Goal: Task Accomplishment & Management: Use online tool/utility

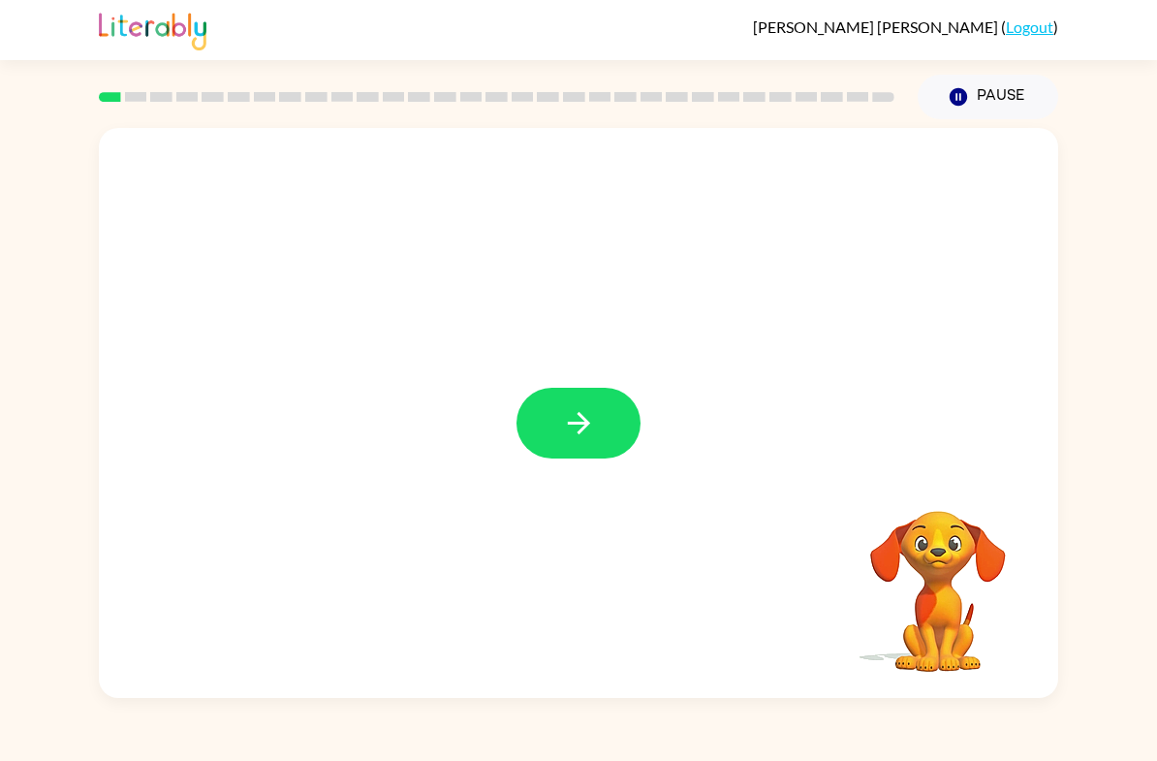
click at [542, 431] on button "button" at bounding box center [579, 423] width 124 height 71
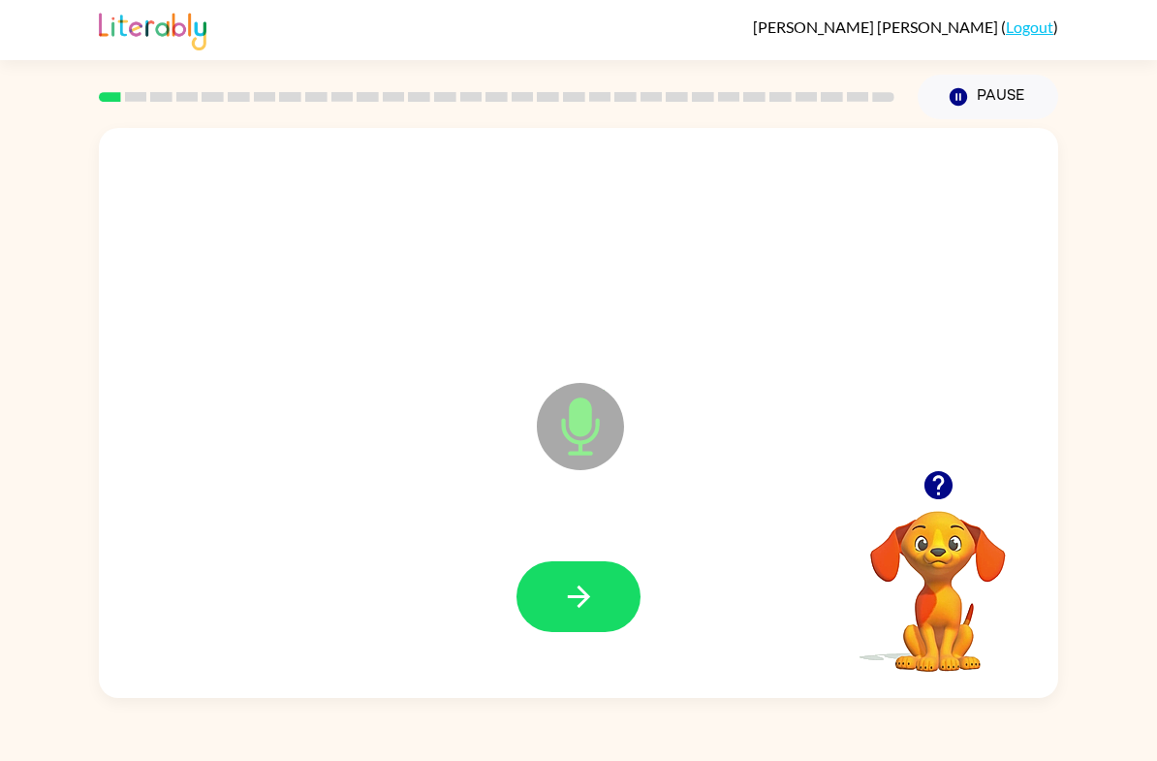
click at [566, 612] on icon "button" at bounding box center [579, 597] width 34 height 34
click at [557, 622] on button "button" at bounding box center [579, 596] width 124 height 71
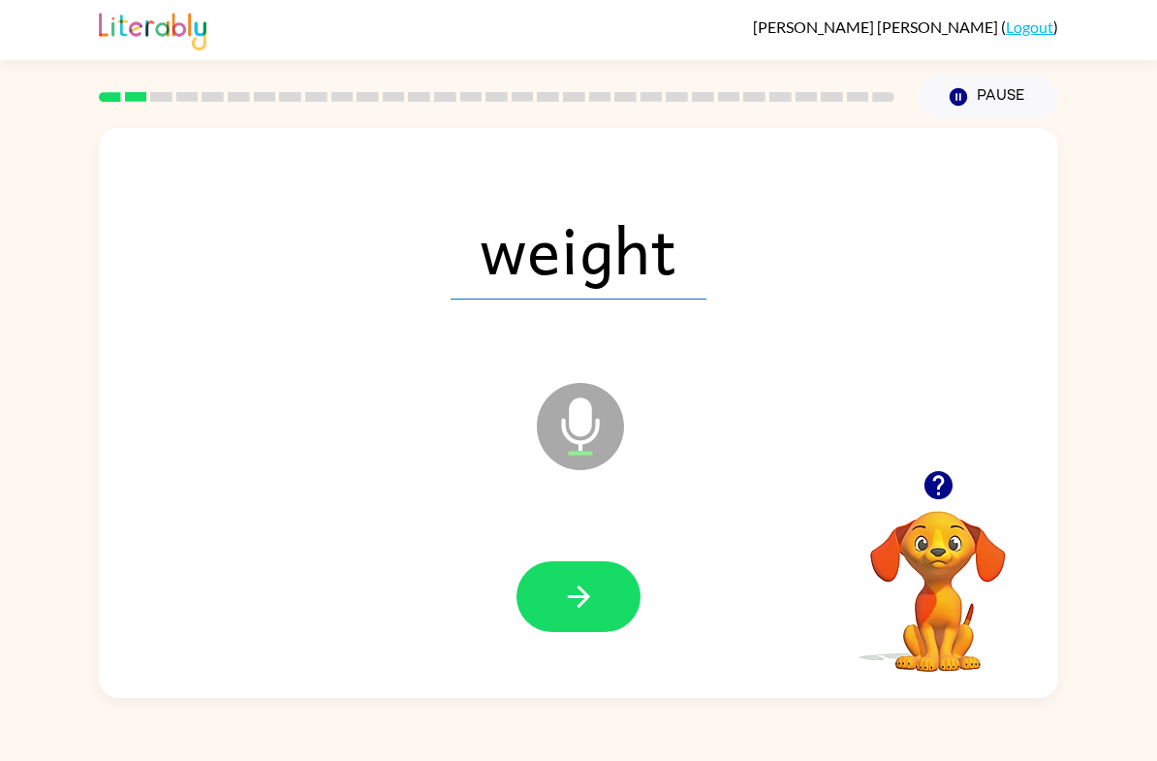
click at [582, 589] on icon "button" at bounding box center [578, 596] width 22 height 22
click at [596, 599] on button "button" at bounding box center [579, 596] width 124 height 71
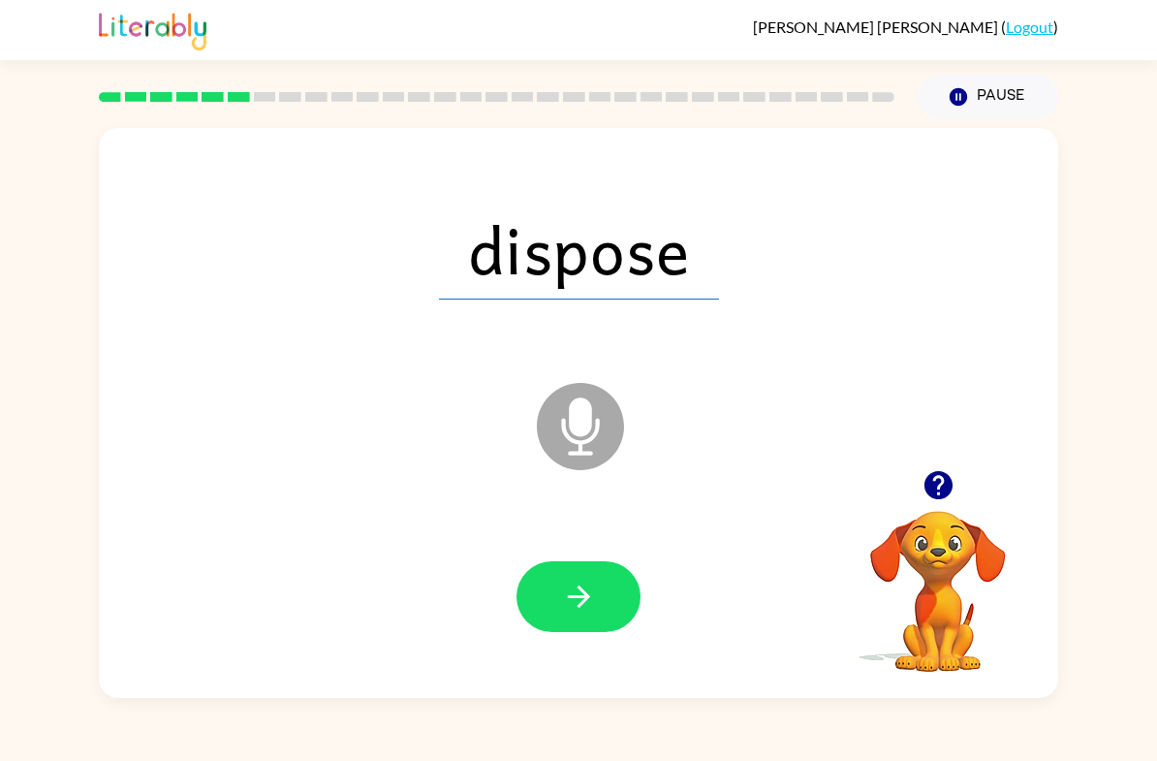
click at [945, 494] on icon "button" at bounding box center [938, 485] width 28 height 28
click at [567, 596] on icon "button" at bounding box center [579, 597] width 34 height 34
click at [551, 612] on button "button" at bounding box center [579, 596] width 124 height 71
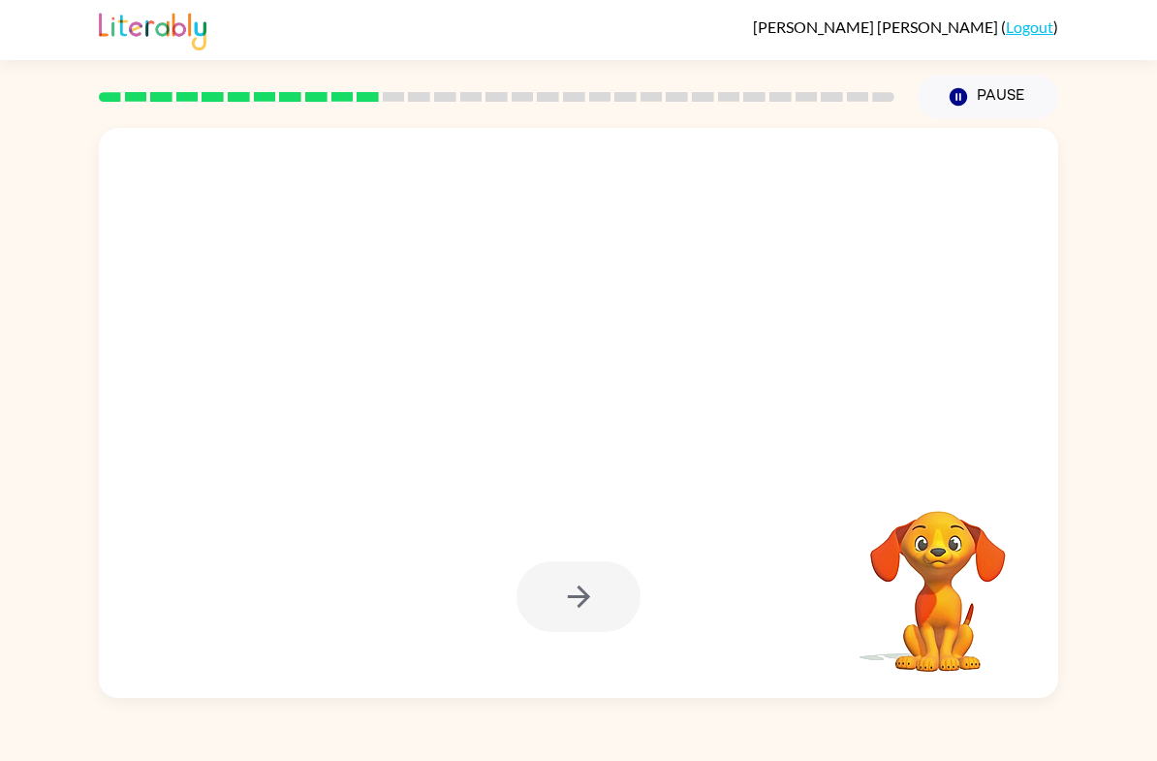
click at [1041, 35] on link "Logout" at bounding box center [1029, 26] width 47 height 18
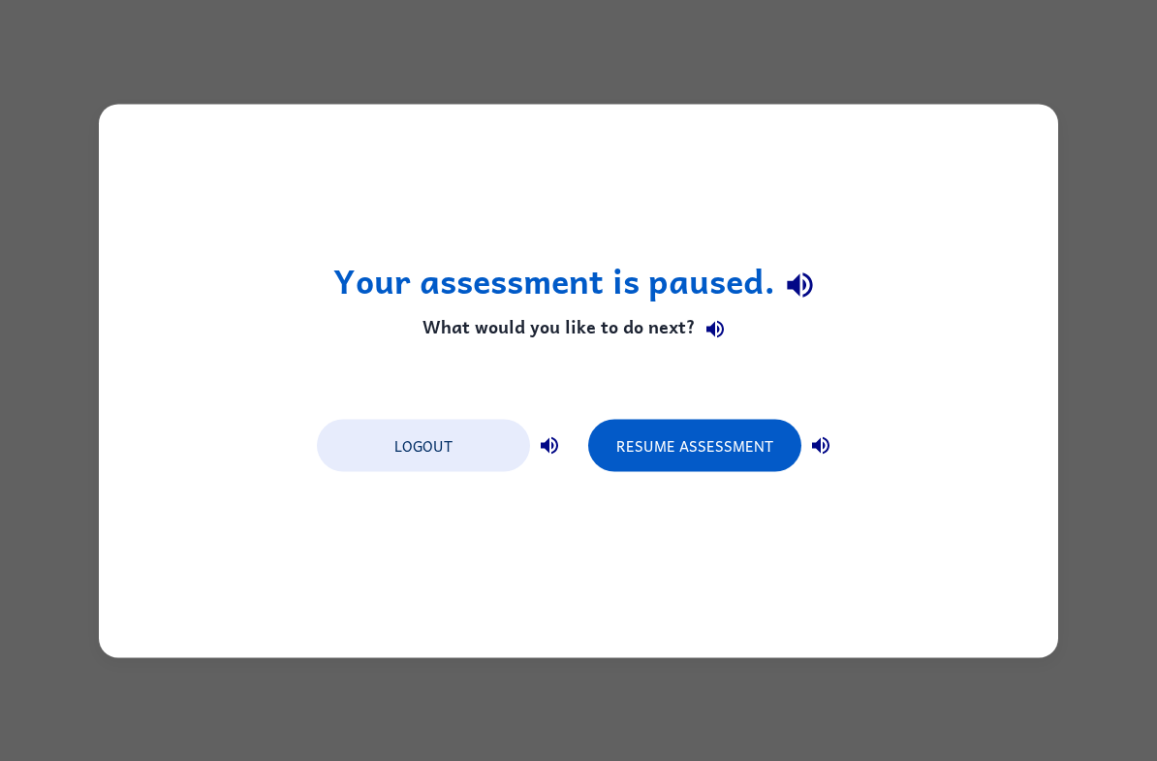
click at [413, 439] on button "Logout" at bounding box center [423, 445] width 213 height 52
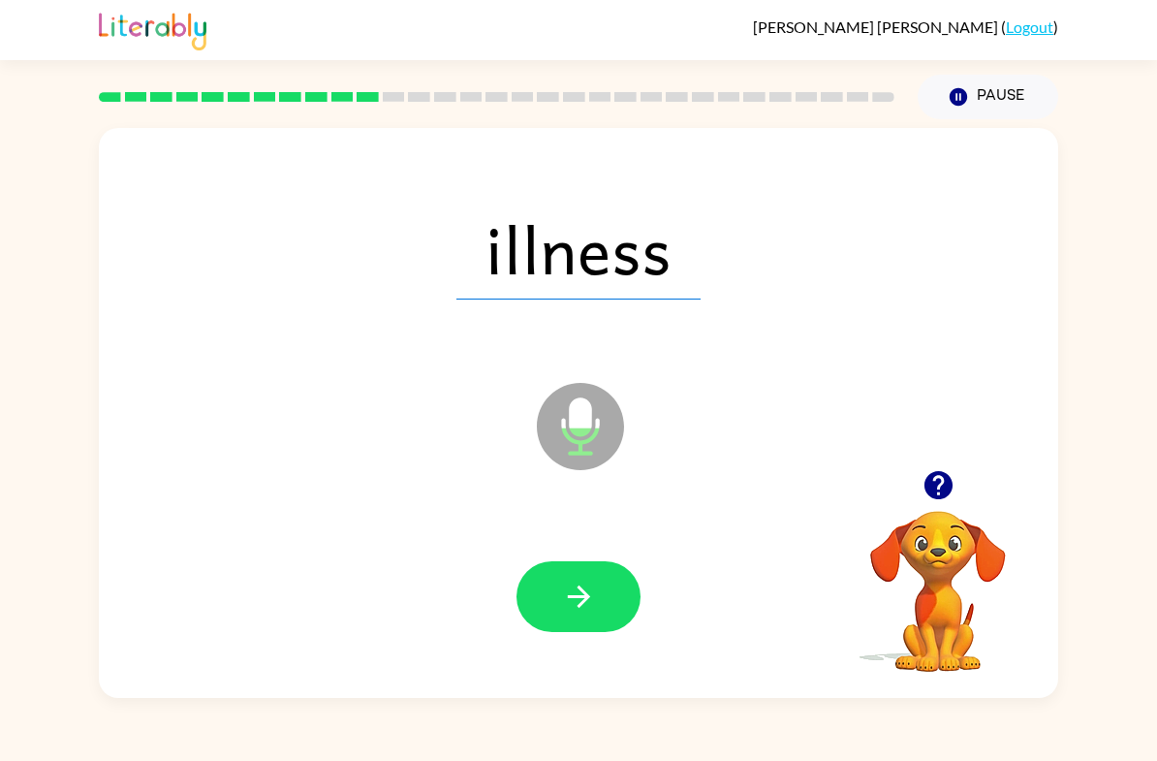
click at [600, 592] on button "button" at bounding box center [579, 596] width 124 height 71
click at [591, 596] on icon "button" at bounding box center [579, 597] width 34 height 34
click at [595, 594] on icon "button" at bounding box center [579, 597] width 34 height 34
click at [592, 609] on icon "button" at bounding box center [579, 597] width 34 height 34
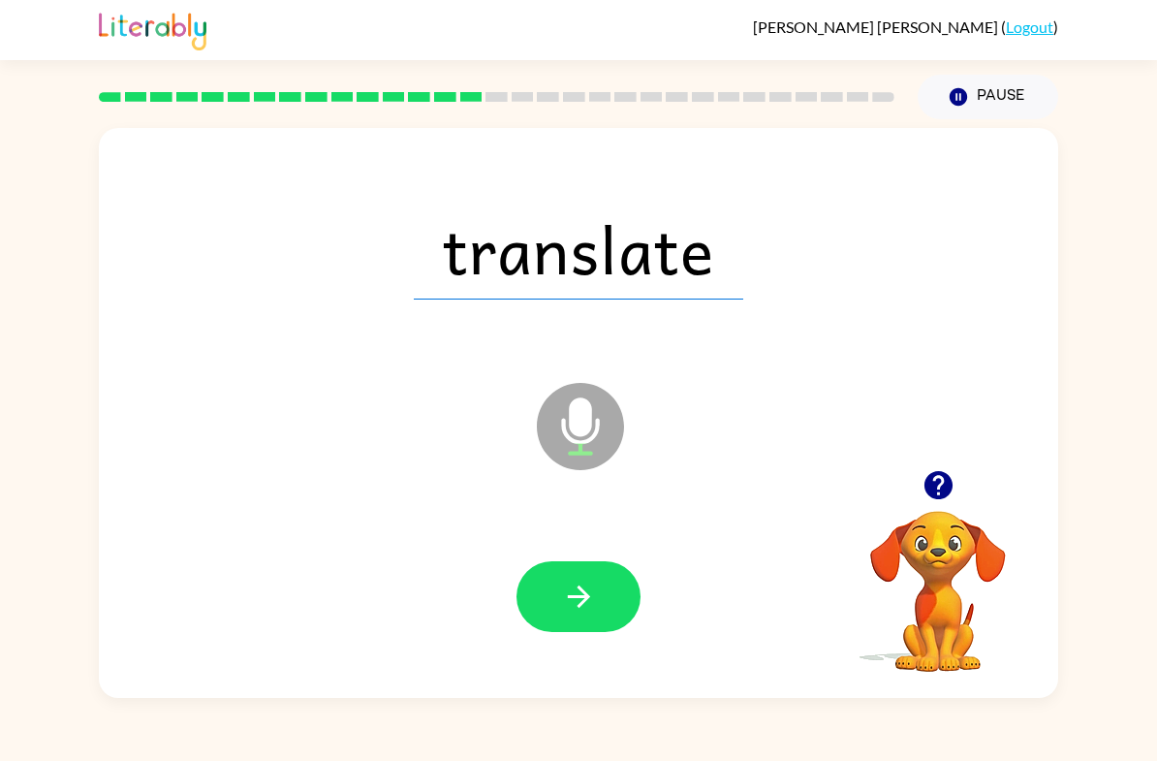
click at [557, 607] on button "button" at bounding box center [579, 596] width 124 height 71
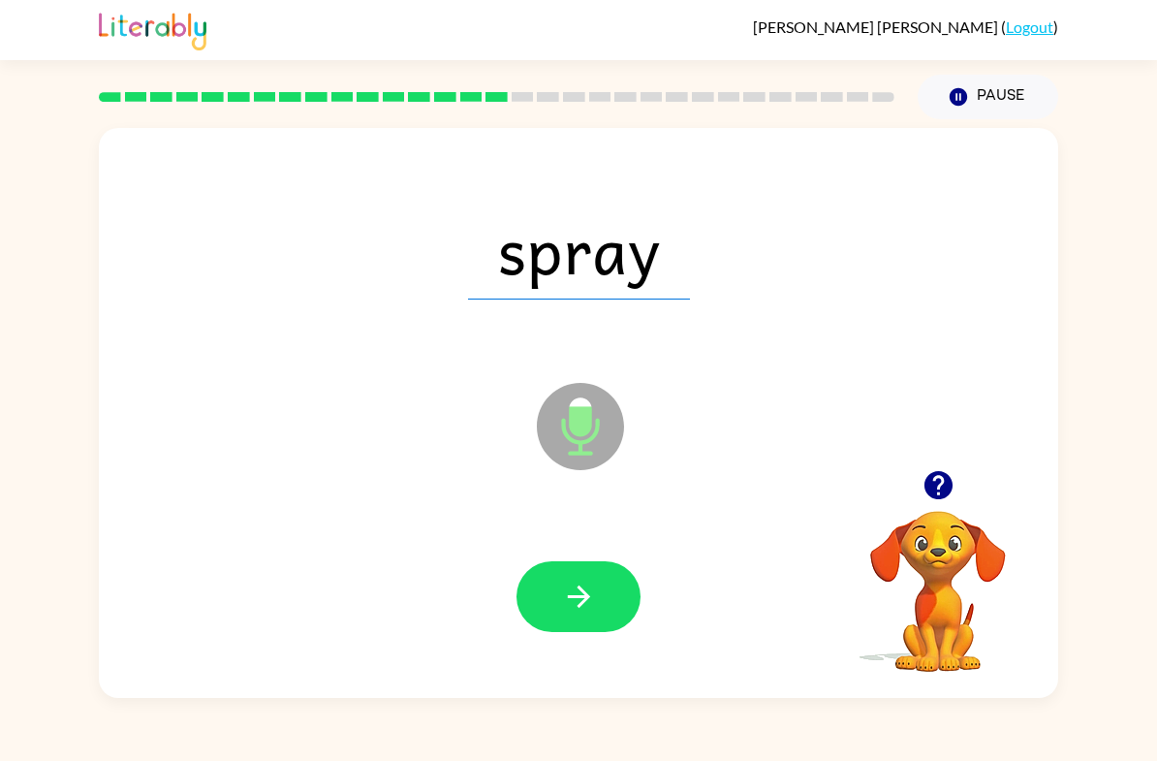
click at [572, 599] on icon "button" at bounding box center [579, 597] width 34 height 34
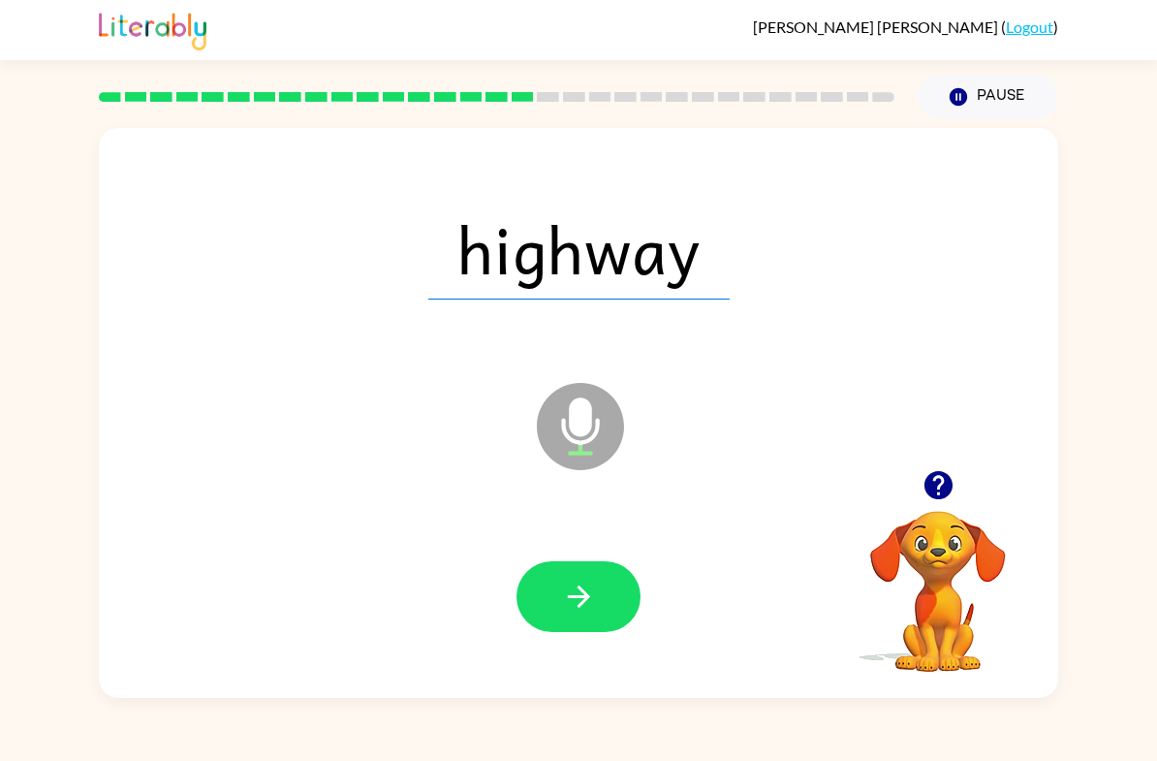
click at [613, 594] on button "button" at bounding box center [579, 596] width 124 height 71
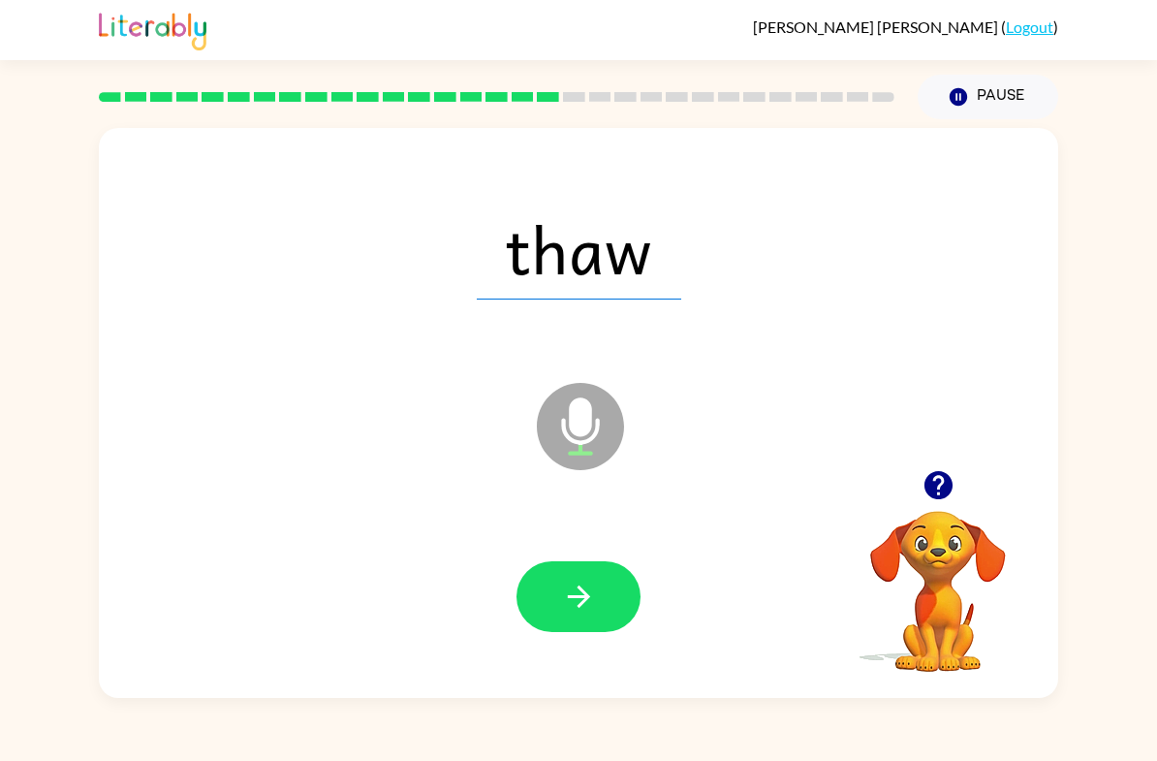
click at [584, 605] on icon "button" at bounding box center [579, 597] width 34 height 34
click at [564, 617] on button "button" at bounding box center [579, 596] width 124 height 71
click at [581, 596] on icon "button" at bounding box center [578, 596] width 22 height 22
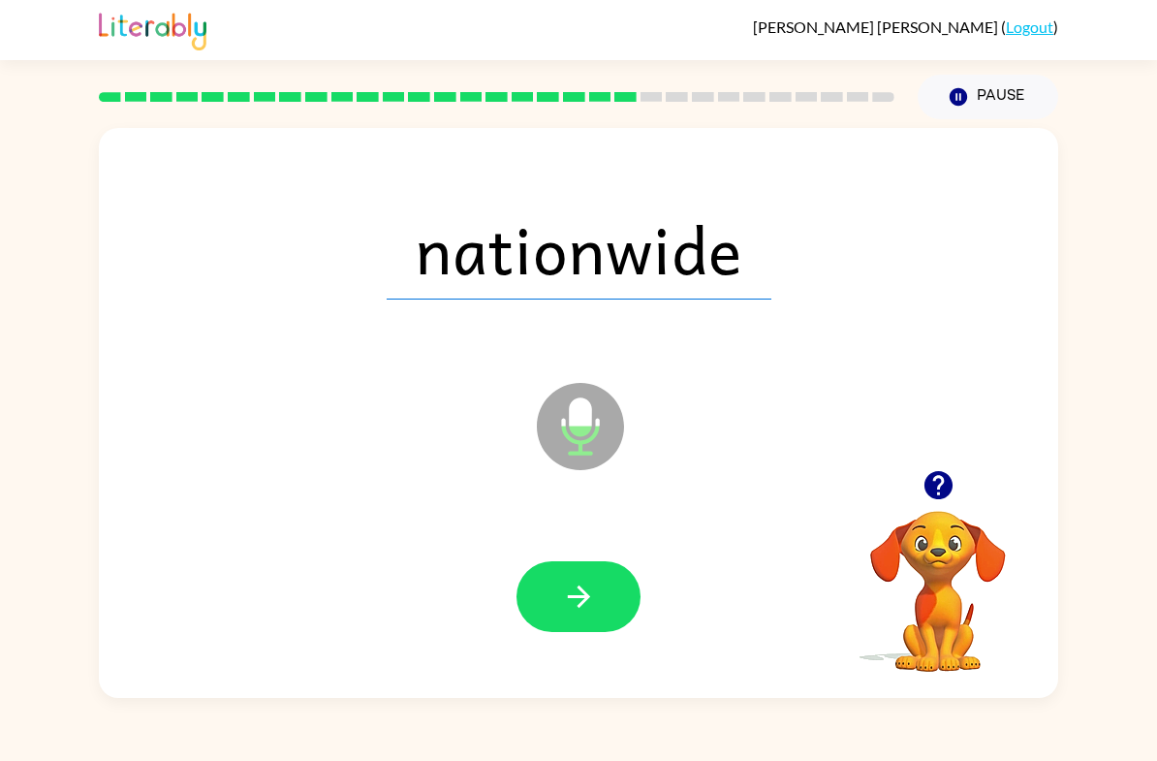
click at [585, 604] on icon "button" at bounding box center [579, 597] width 34 height 34
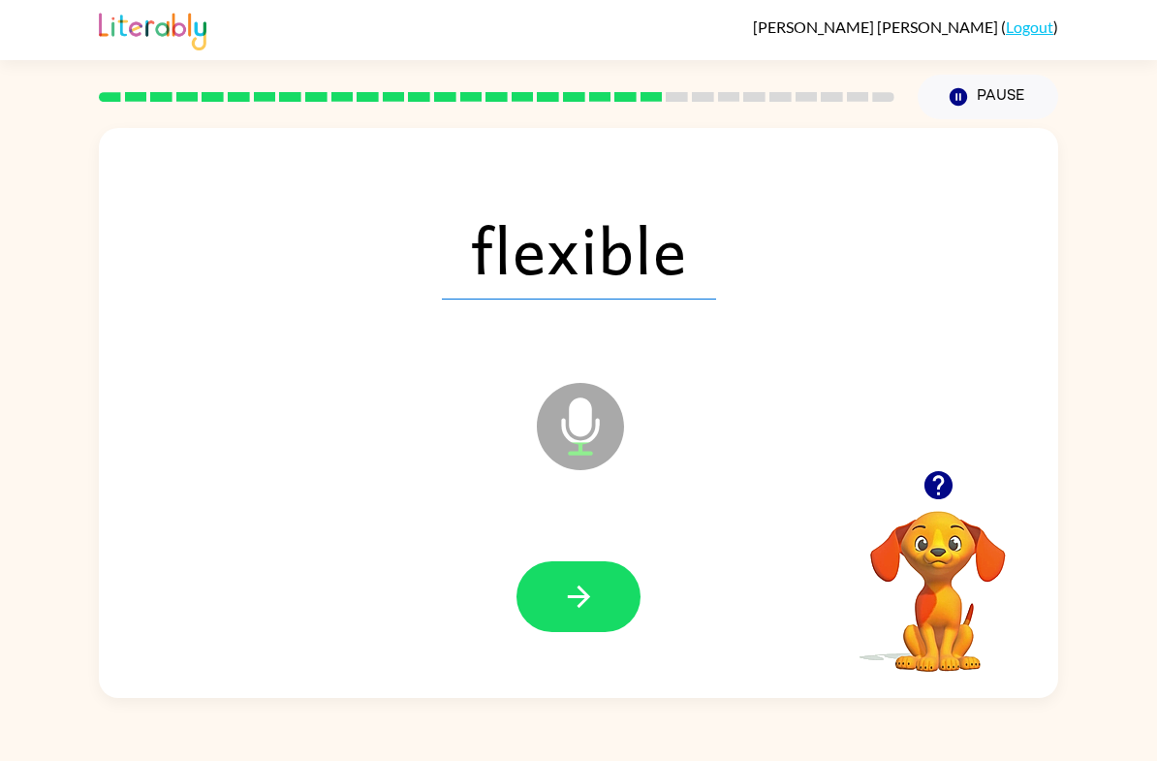
click at [603, 585] on button "button" at bounding box center [579, 596] width 124 height 71
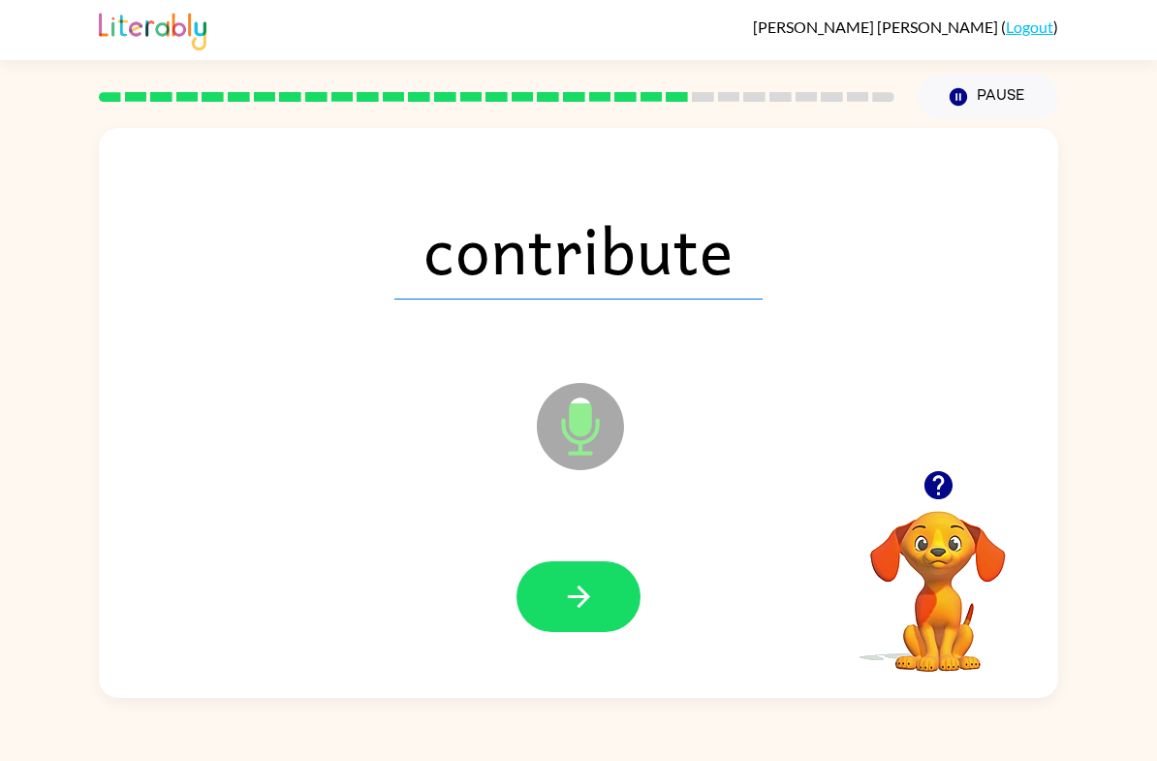
click at [546, 611] on button "button" at bounding box center [579, 596] width 124 height 71
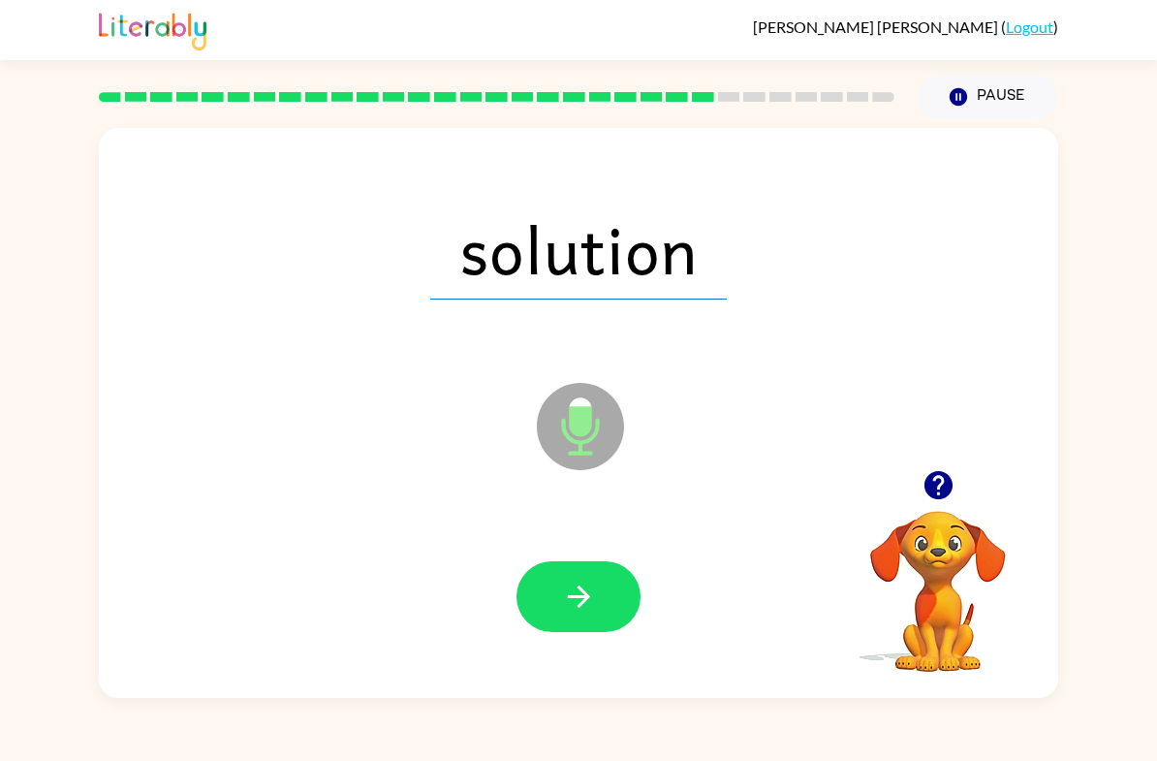
click at [598, 596] on button "button" at bounding box center [579, 596] width 124 height 71
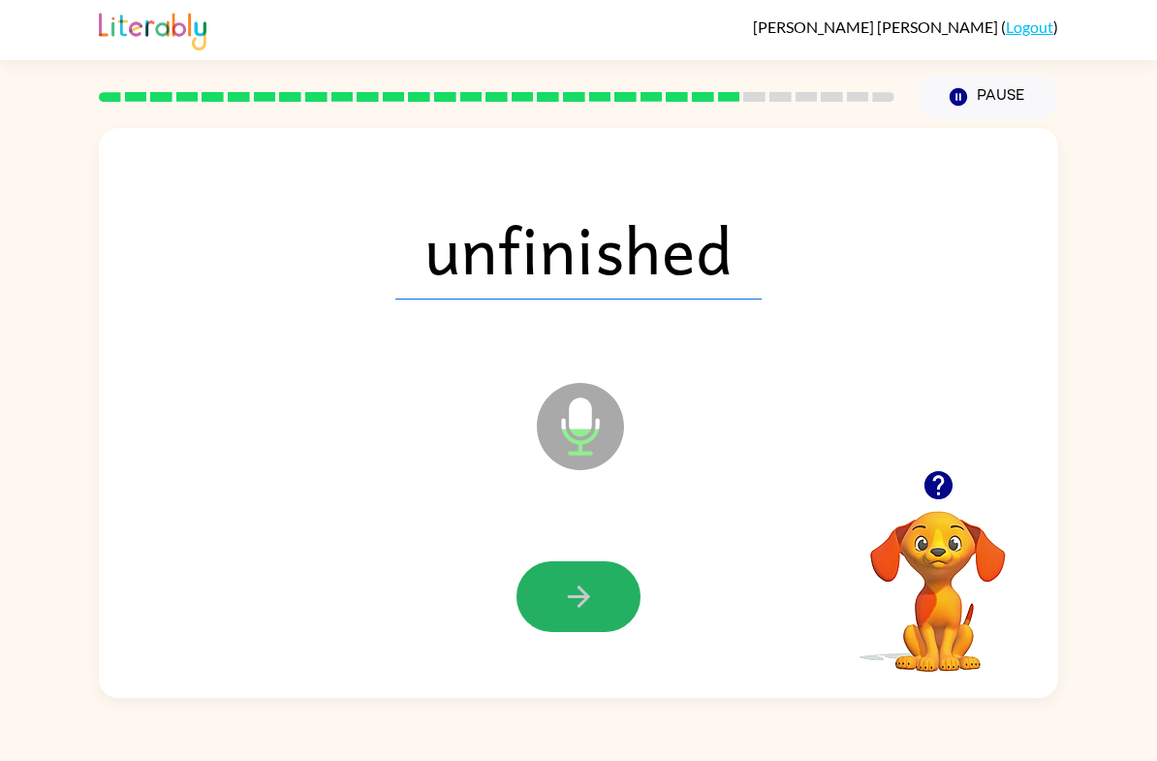
click at [580, 613] on icon "button" at bounding box center [579, 597] width 34 height 34
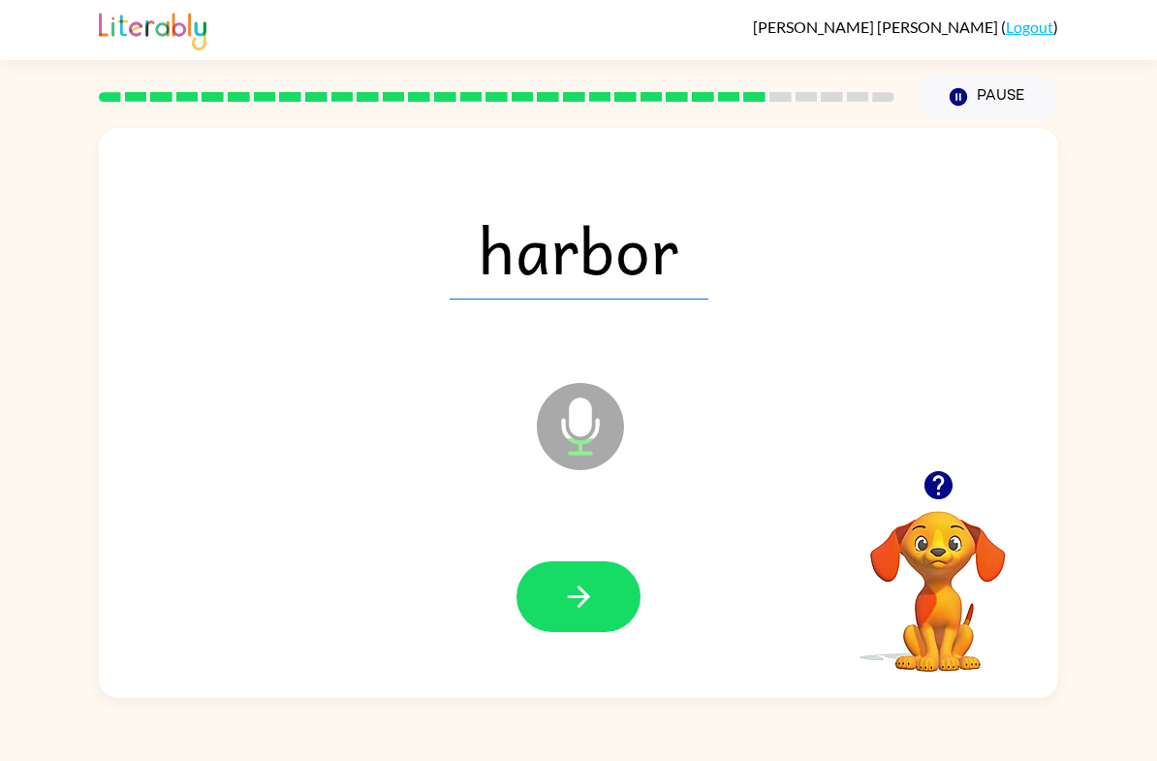
click at [562, 562] on button "button" at bounding box center [579, 596] width 124 height 71
click at [545, 614] on button "button" at bounding box center [579, 596] width 124 height 71
click at [618, 617] on button "button" at bounding box center [579, 596] width 124 height 71
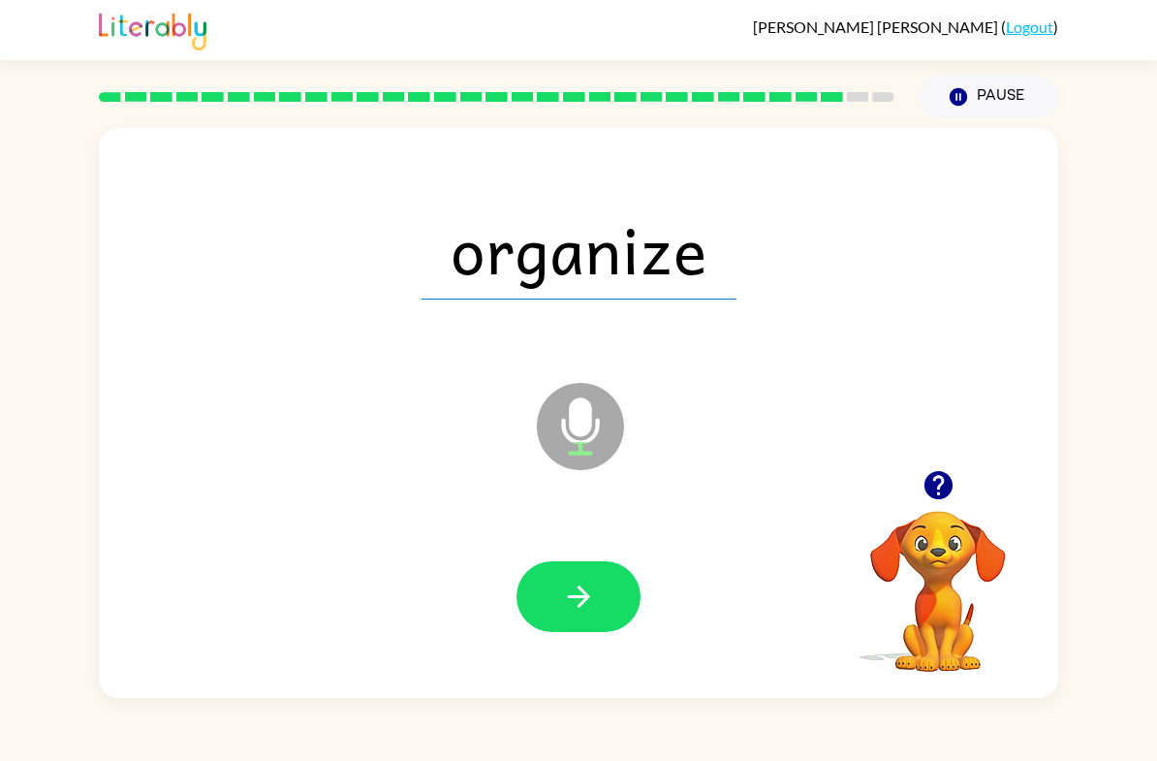
click at [602, 601] on button "button" at bounding box center [579, 596] width 124 height 71
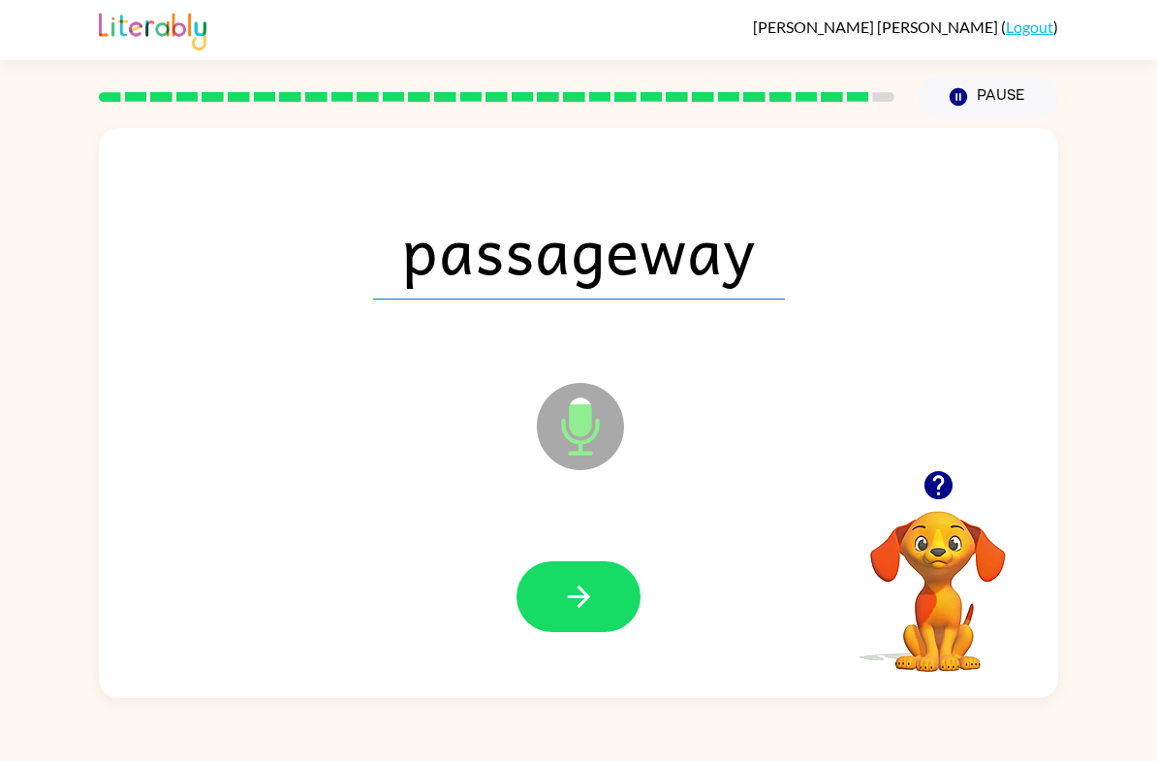
click at [603, 602] on button "button" at bounding box center [579, 596] width 124 height 71
